Goal: Information Seeking & Learning: Learn about a topic

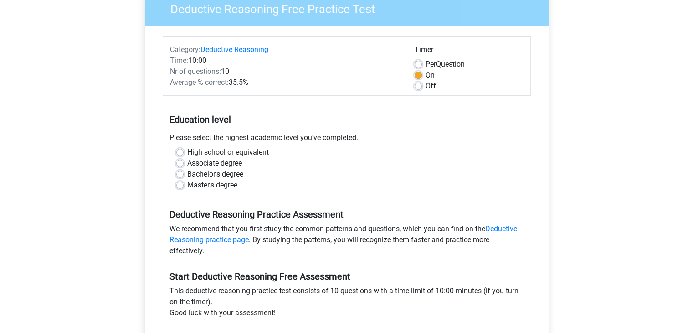
scroll to position [124, 0]
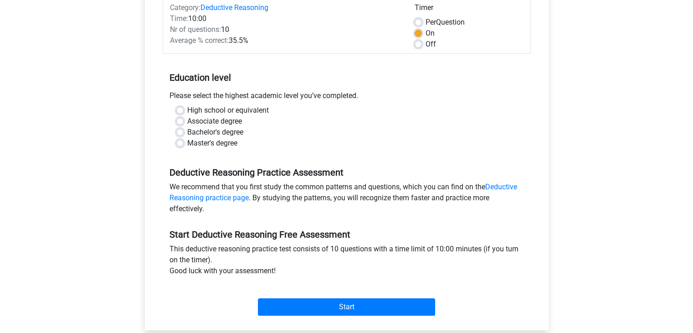
click at [187, 131] on label "Bachelor's degree" at bounding box center [215, 132] width 56 height 11
click at [180, 131] on input "Bachelor's degree" at bounding box center [179, 131] width 7 height 9
radio input "true"
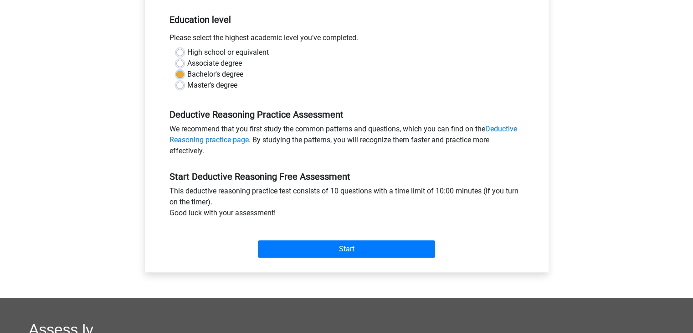
scroll to position [203, 0]
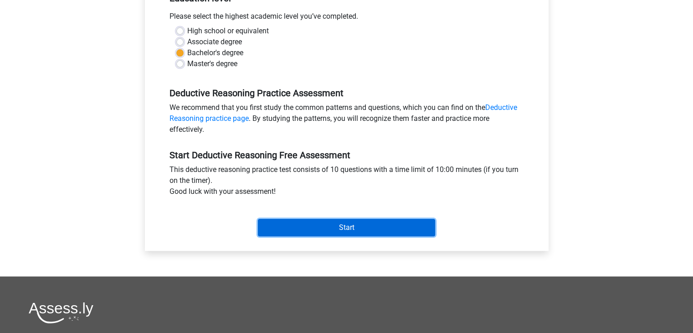
click at [329, 219] on input "Start" at bounding box center [346, 227] width 177 height 17
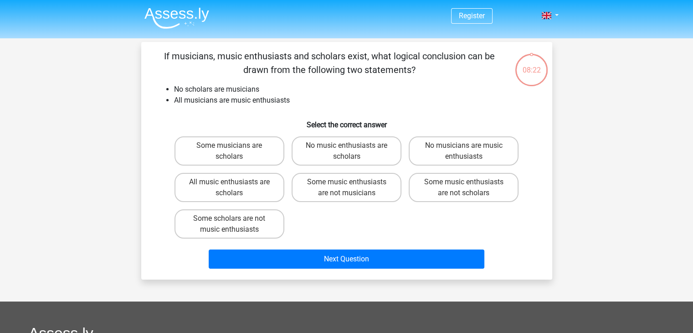
scroll to position [41, 0]
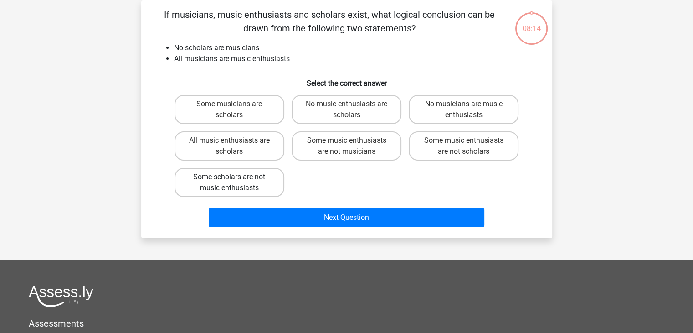
click at [228, 186] on label "Some scholars are not music enthusiasts" at bounding box center [230, 182] width 110 height 29
click at [229, 183] on input "Some scholars are not music enthusiasts" at bounding box center [232, 180] width 6 height 6
radio input "true"
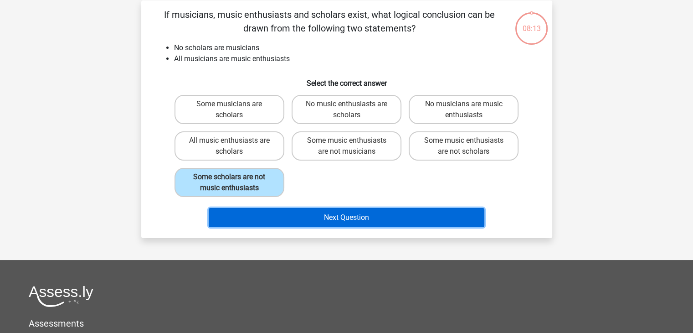
click at [335, 214] on button "Next Question" at bounding box center [347, 217] width 276 height 19
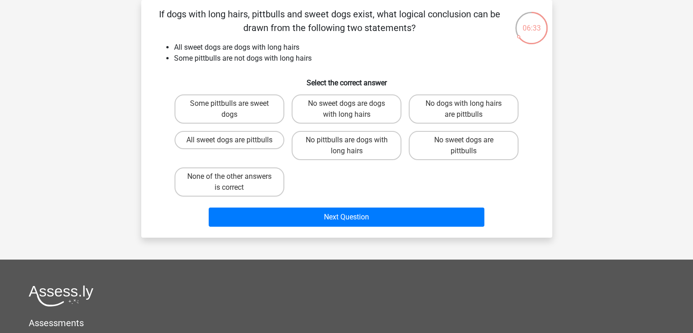
scroll to position [0, 0]
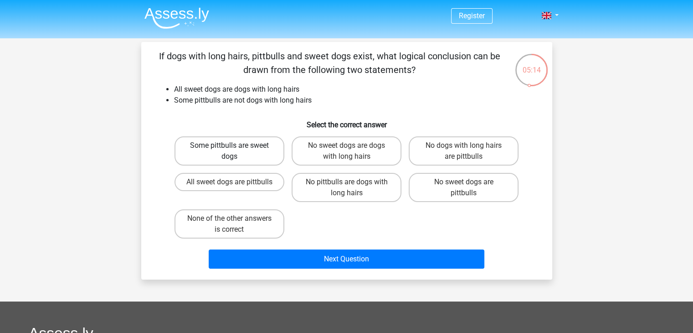
click at [253, 155] on label "Some pittbulls are sweet dogs" at bounding box center [230, 150] width 110 height 29
click at [235, 151] on input "Some pittbulls are sweet dogs" at bounding box center [232, 148] width 6 height 6
radio input "true"
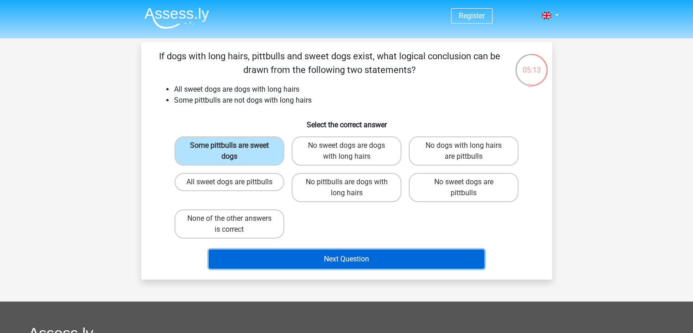
click at [317, 252] on button "Next Question" at bounding box center [347, 258] width 276 height 19
